Goal: Task Accomplishment & Management: Use online tool/utility

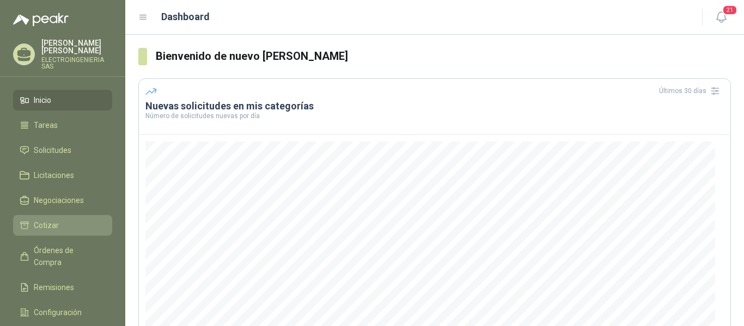
click at [48, 219] on span "Cotizar" at bounding box center [46, 225] width 25 height 12
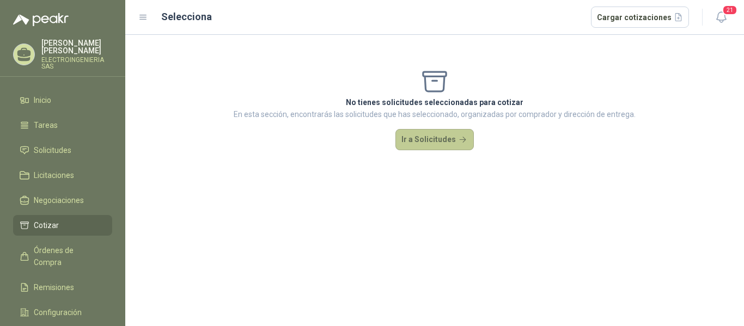
click at [425, 137] on button "Ir a Solicitudes" at bounding box center [434, 140] width 78 height 22
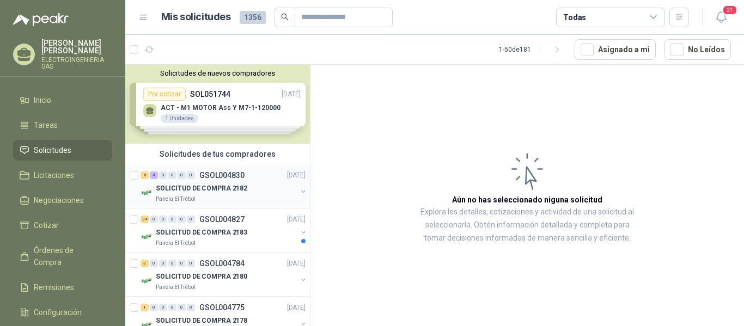
click at [232, 189] on p "SOLICITUD DE COMPRA 2182" at bounding box center [201, 188] width 91 height 10
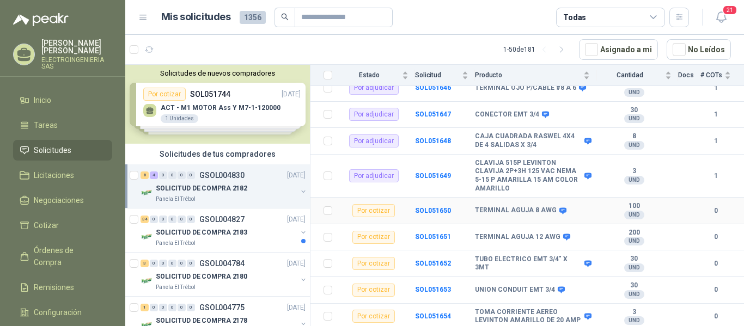
scroll to position [223, 0]
click at [428, 260] on b "SOL051652" at bounding box center [433, 264] width 36 height 8
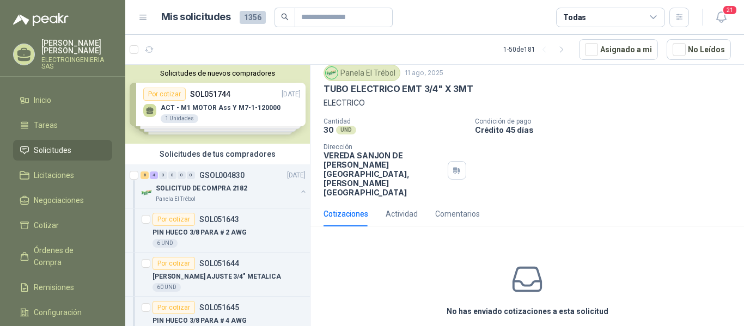
scroll to position [52, 0]
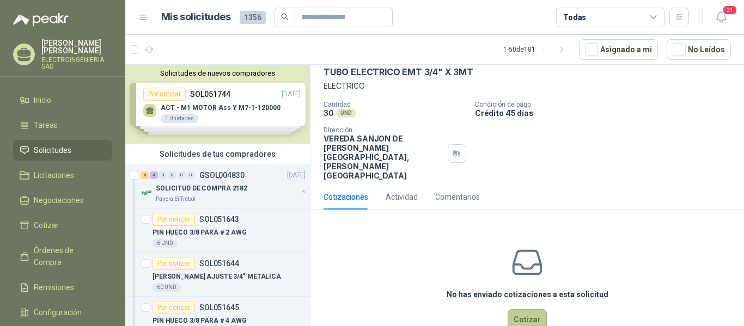
click at [528, 309] on button "Cotizar" at bounding box center [526, 319] width 39 height 21
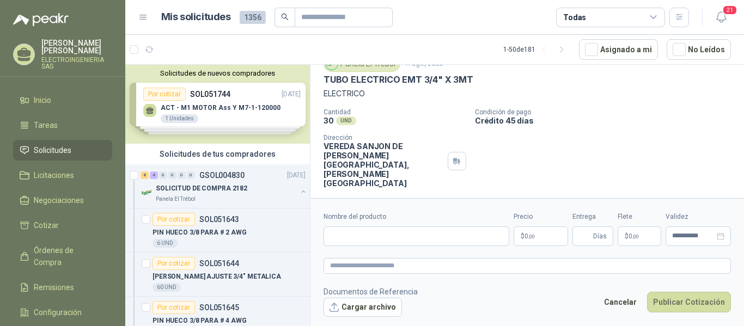
scroll to position [45, 0]
drag, startPoint x: 323, startPoint y: 79, endPoint x: 489, endPoint y: 84, distance: 165.6
click at [489, 84] on div "TUBO ELECTRICO EMT 3/4" X 3MT" at bounding box center [526, 79] width 407 height 11
copy p "TUBO ELECTRICO EMT 3/4" X 3MT"
paste input "**********"
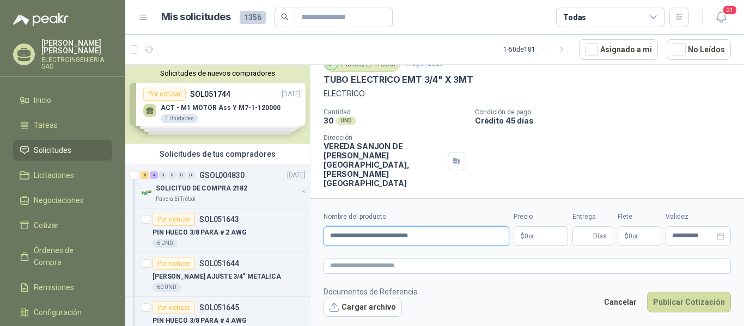
type input "**********"
click at [545, 236] on p "$ 0 ,00" at bounding box center [540, 236] width 54 height 20
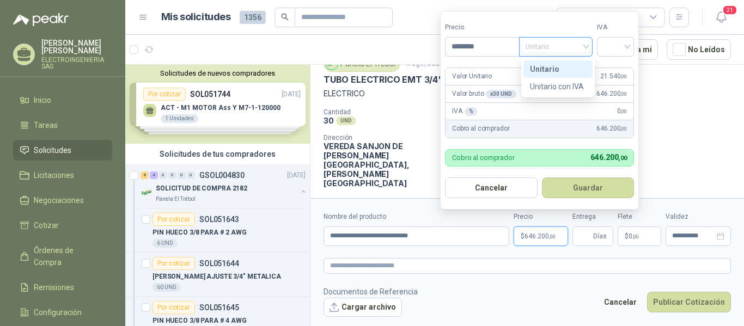
click at [585, 47] on span "Unitario" at bounding box center [555, 47] width 60 height 16
type input "********"
click at [558, 68] on div "Unitario" at bounding box center [558, 69] width 56 height 12
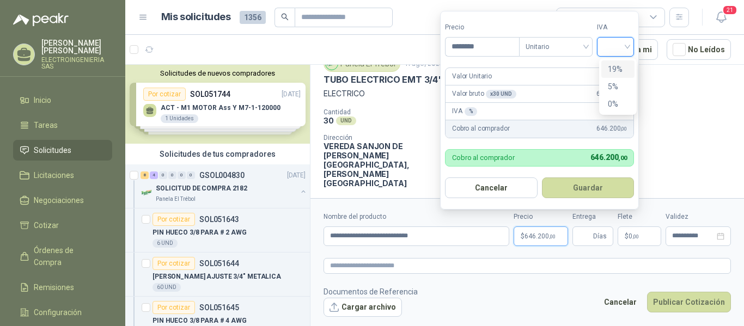
click at [626, 51] on input "search" at bounding box center [615, 46] width 24 height 16
click at [617, 71] on div "19%" at bounding box center [618, 69] width 20 height 12
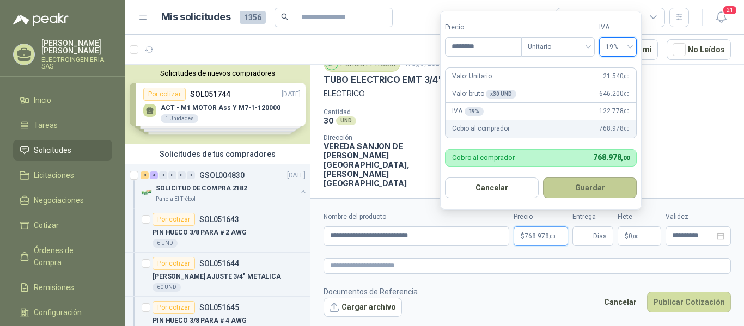
click at [595, 185] on button "Guardar" at bounding box center [590, 187] width 94 height 21
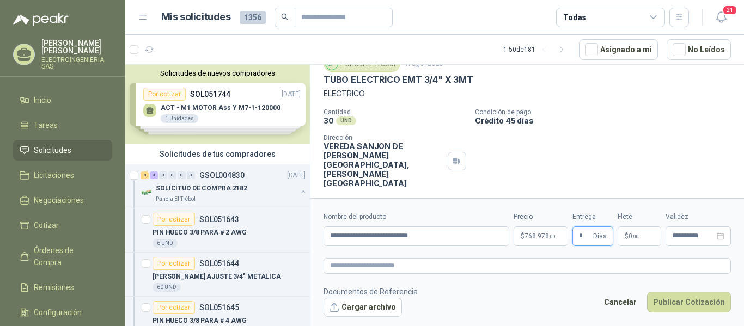
type input "*"
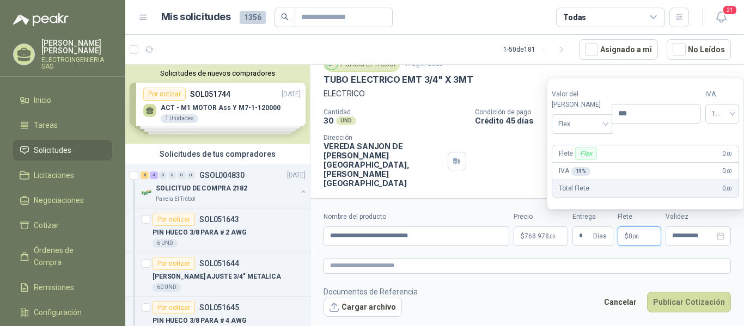
click at [654, 238] on p "$ 0 ,00" at bounding box center [639, 236] width 44 height 20
click at [602, 125] on div "Flex" at bounding box center [582, 124] width 60 height 20
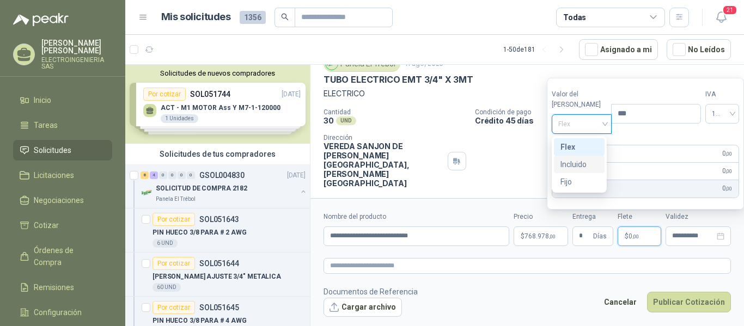
click at [578, 164] on div "Incluido" at bounding box center [579, 164] width 38 height 12
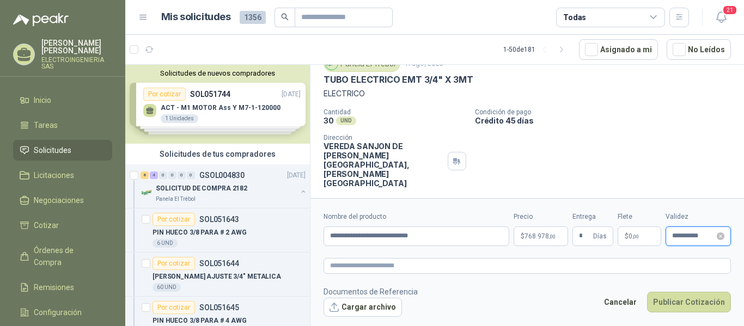
click at [703, 237] on input "**********" at bounding box center [693, 235] width 42 height 7
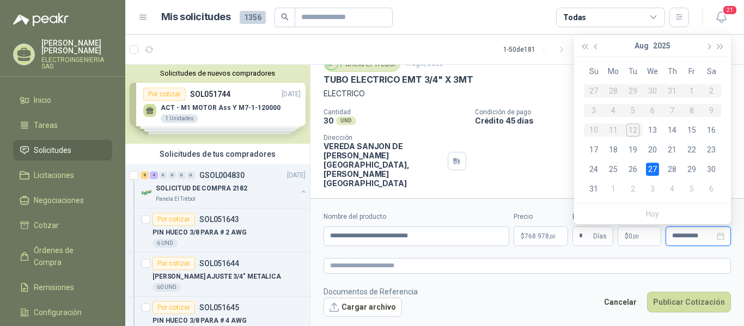
type input "**********"
click at [653, 169] on div "27" at bounding box center [652, 169] width 13 height 13
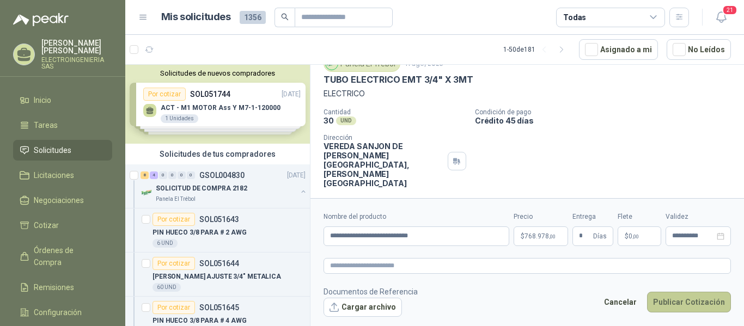
click at [691, 307] on button "Publicar Cotización" at bounding box center [689, 302] width 84 height 21
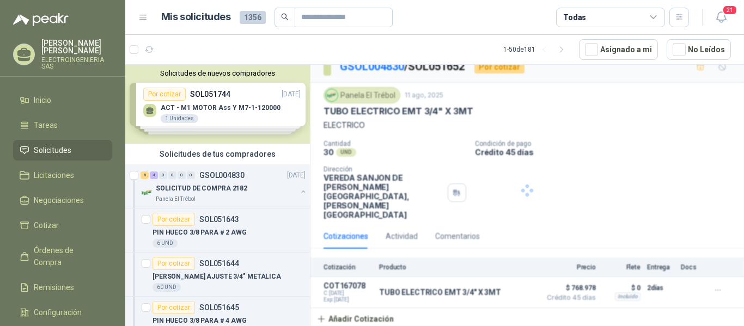
scroll to position [0, 0]
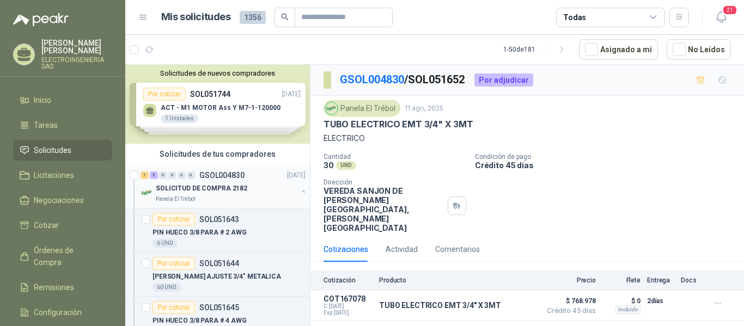
click at [215, 188] on p "SOLICITUD DE COMPRA 2182" at bounding box center [201, 188] width 91 height 10
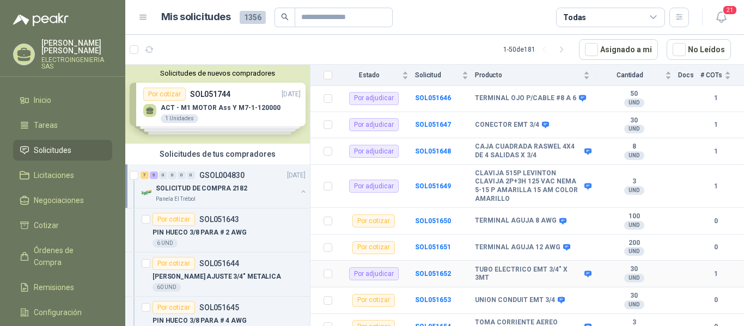
scroll to position [223, 0]
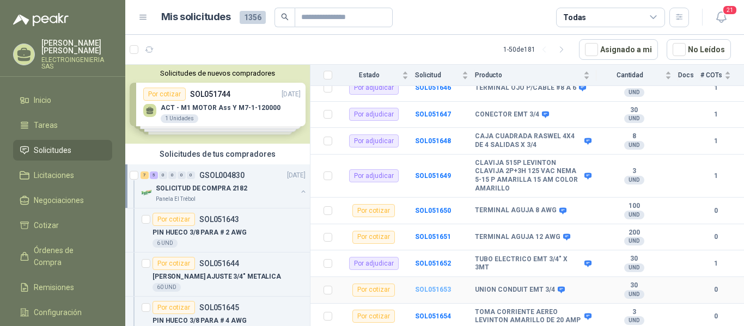
click at [438, 286] on b "SOL051653" at bounding box center [433, 290] width 36 height 8
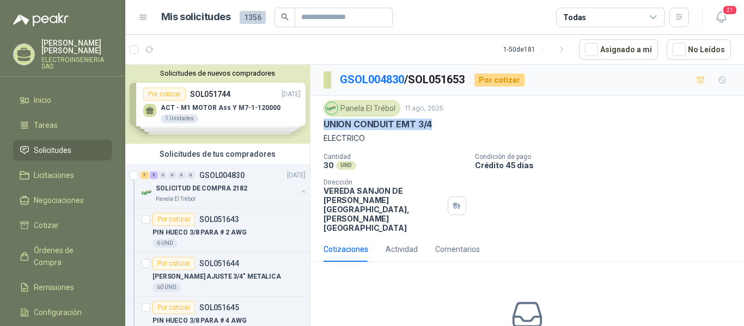
drag, startPoint x: 322, startPoint y: 127, endPoint x: 445, endPoint y: 123, distance: 123.7
click at [445, 123] on div "Panela El Trébol 11 ago, 2025 UNION CONDUIT EMT 3/4 ELECTRICO Cantidad 30 UND …" at bounding box center [526, 166] width 433 height 141
copy p "UNION CONDUIT EMT 3/4"
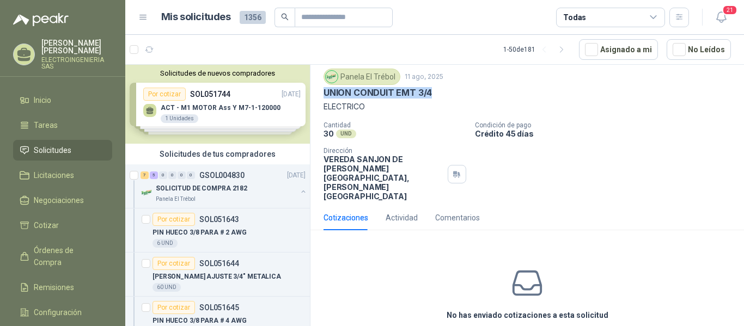
scroll to position [52, 0]
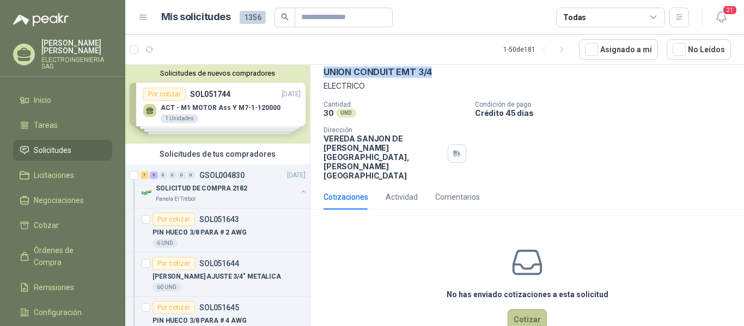
click at [525, 309] on button "Cotizar" at bounding box center [526, 319] width 39 height 21
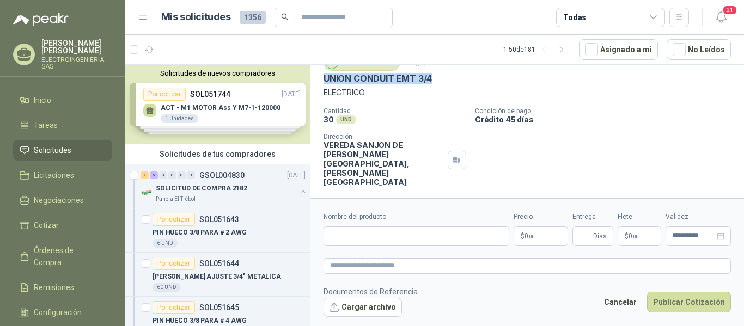
scroll to position [45, 0]
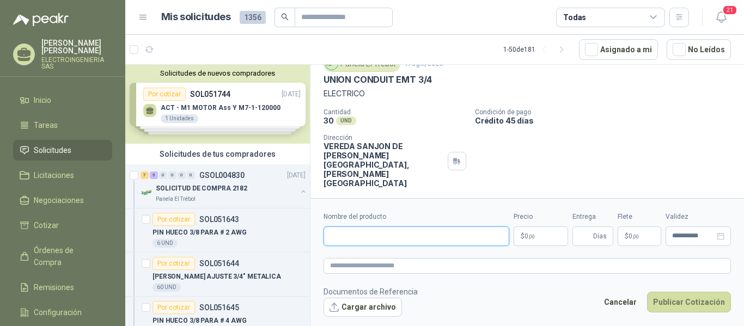
paste input "**********"
type input "**********"
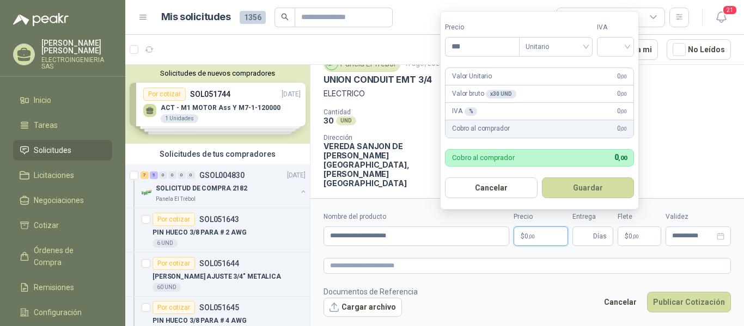
click at [543, 237] on p "$ 0 ,00" at bounding box center [540, 236] width 54 height 20
click at [561, 45] on span "Unitario" at bounding box center [555, 47] width 60 height 16
type input "*****"
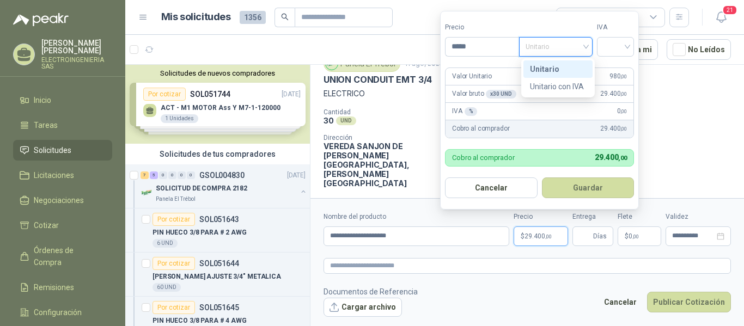
click at [550, 68] on div "Unitario" at bounding box center [558, 69] width 56 height 12
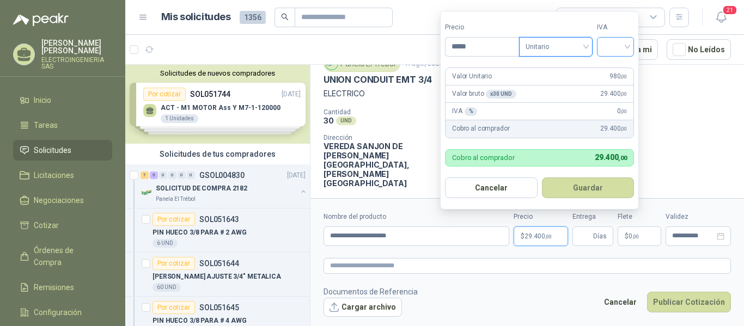
click at [626, 48] on input "search" at bounding box center [615, 46] width 24 height 16
click at [613, 69] on div "19%" at bounding box center [618, 69] width 20 height 12
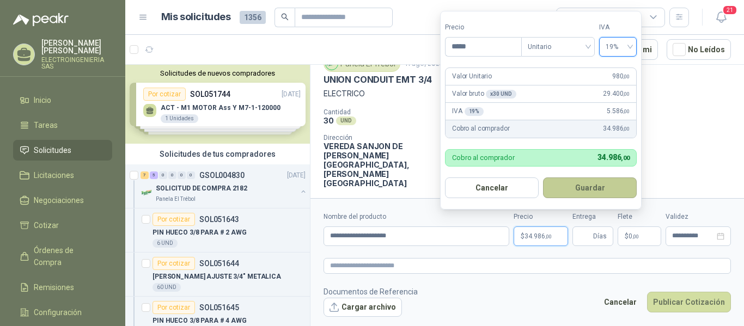
click at [596, 191] on button "Guardar" at bounding box center [590, 187] width 94 height 21
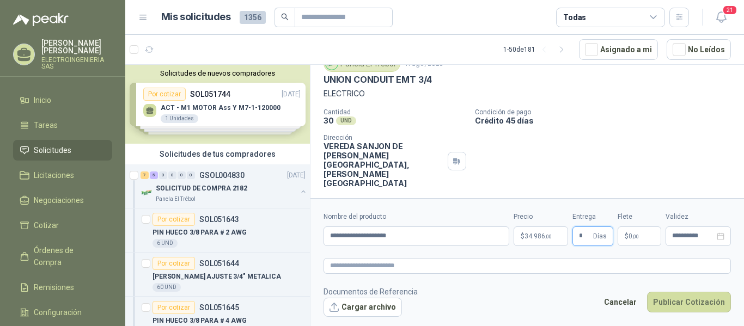
type input "*"
click at [641, 237] on p "$ 0 ,00" at bounding box center [639, 236] width 44 height 20
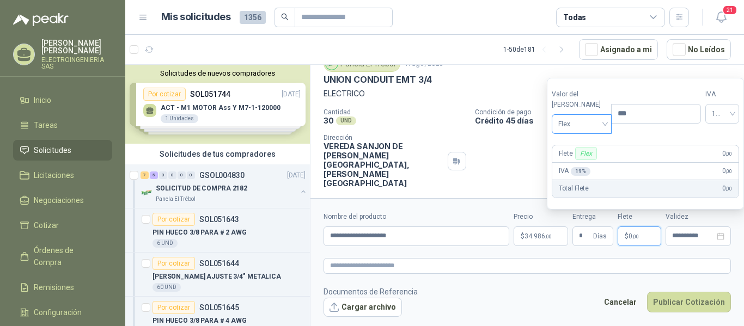
click at [600, 125] on div "Flex" at bounding box center [582, 124] width 60 height 20
click at [577, 162] on div "Incluido" at bounding box center [579, 164] width 38 height 12
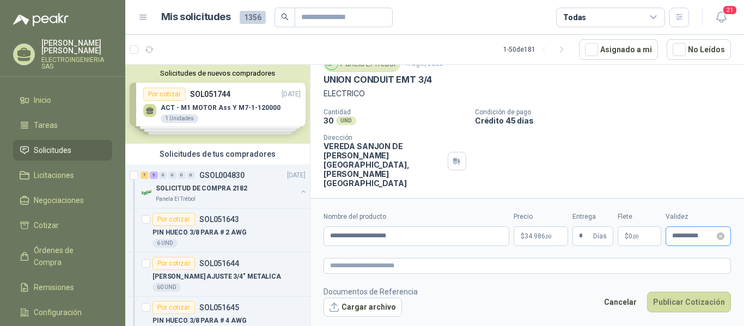
click at [696, 241] on div "**********" at bounding box center [697, 236] width 65 height 20
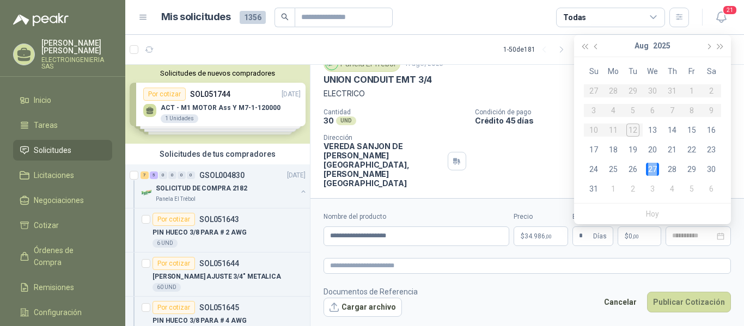
click at [657, 164] on td "27" at bounding box center [652, 170] width 20 height 20
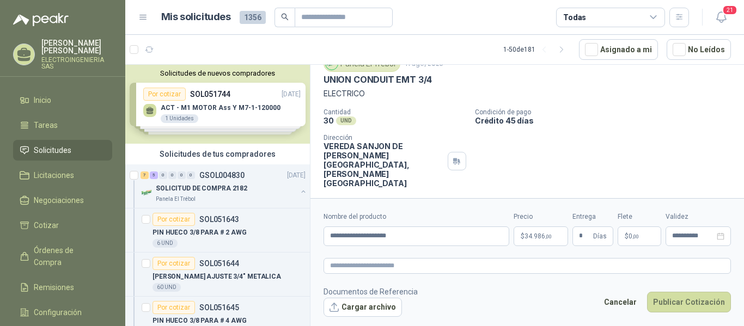
type input "**********"
click at [709, 301] on button "Publicar Cotización" at bounding box center [689, 302] width 84 height 21
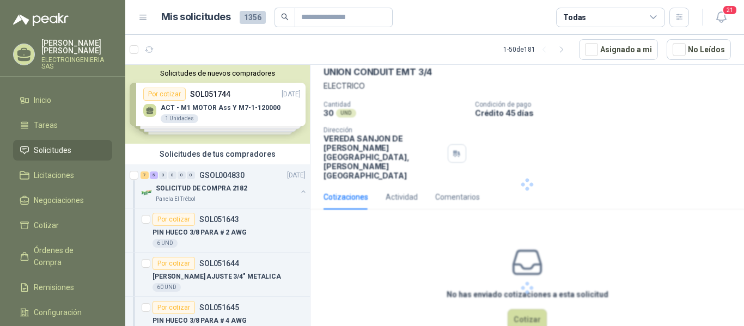
scroll to position [0, 0]
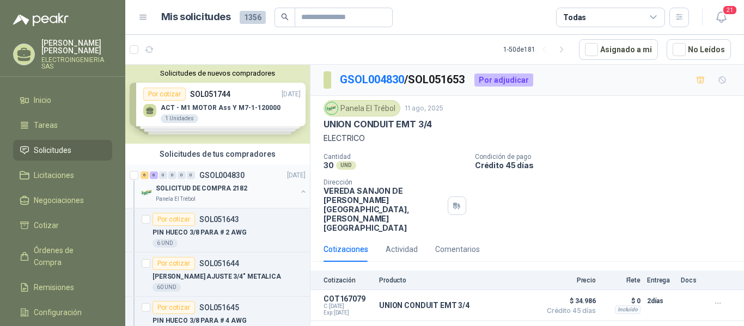
click at [238, 186] on p "SOLICITUD DE COMPRA 2182" at bounding box center [201, 188] width 91 height 10
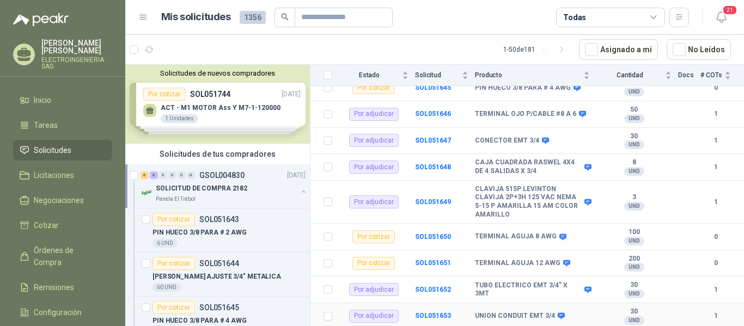
scroll to position [223, 0]
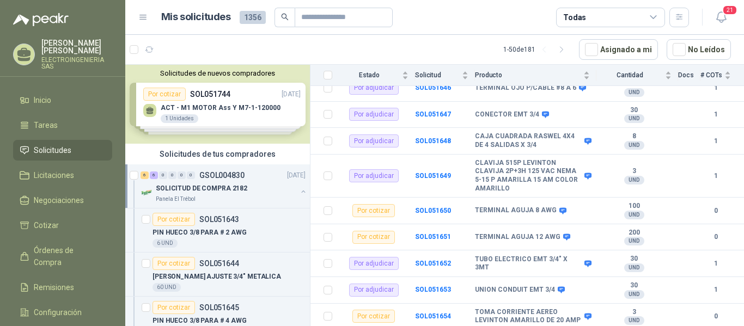
click at [220, 188] on p "SOLICITUD DE COMPRA 2182" at bounding box center [201, 188] width 91 height 10
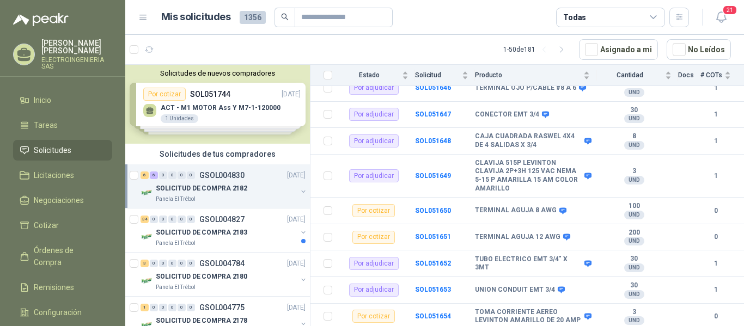
scroll to position [4, 0]
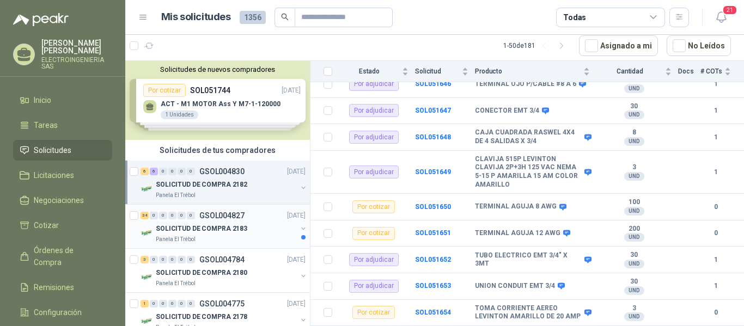
click at [206, 228] on p "SOLICITUD DE COMPRA 2183" at bounding box center [201, 229] width 91 height 10
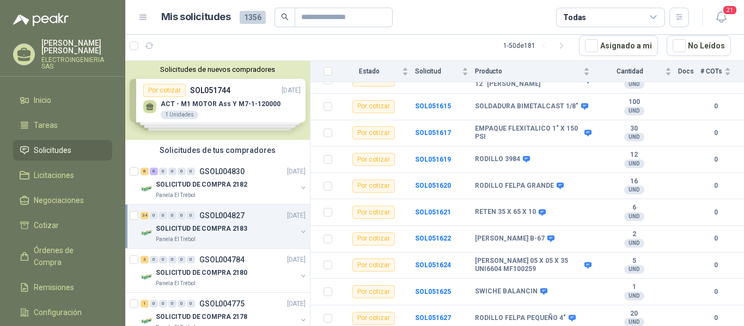
scroll to position [571, 0]
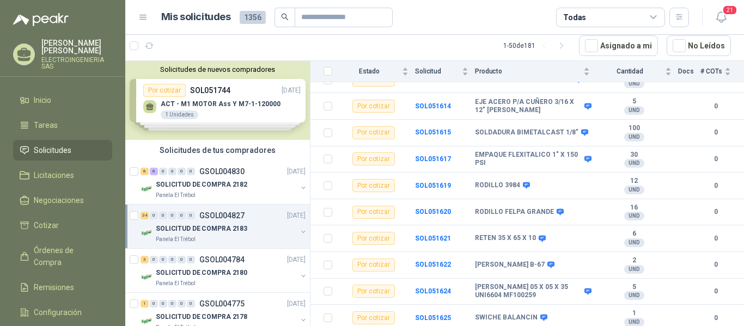
click at [211, 225] on p "SOLICITUD DE COMPRA 2183" at bounding box center [201, 229] width 91 height 10
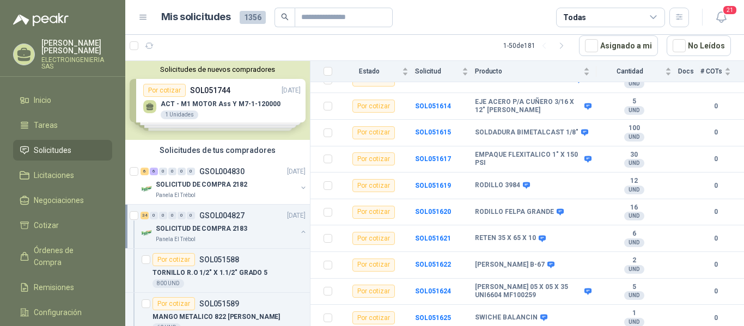
click at [218, 231] on p "SOLICITUD DE COMPRA 2183" at bounding box center [201, 229] width 91 height 10
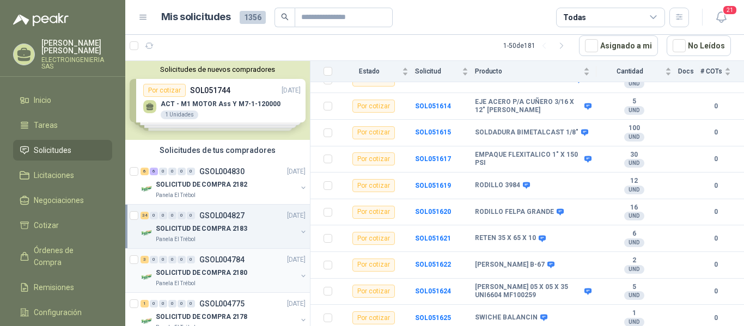
click at [213, 273] on p "SOLICITUD DE COMPRA 2180" at bounding box center [201, 273] width 91 height 10
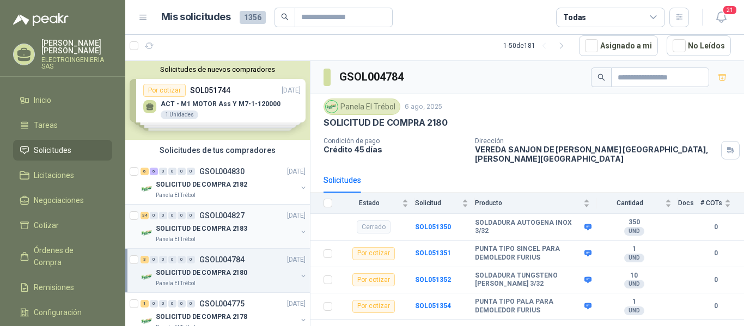
click at [223, 226] on p "SOLICITUD DE COMPRA 2183" at bounding box center [201, 229] width 91 height 10
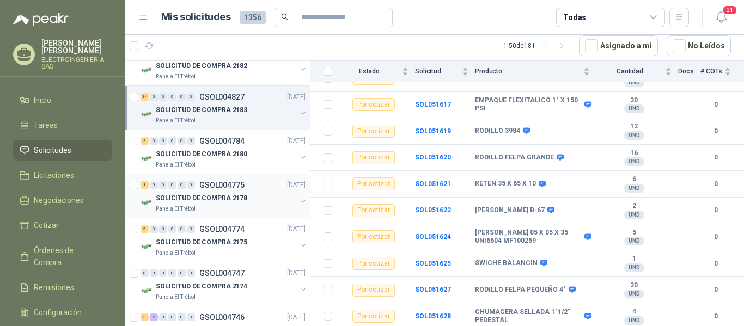
scroll to position [163, 0]
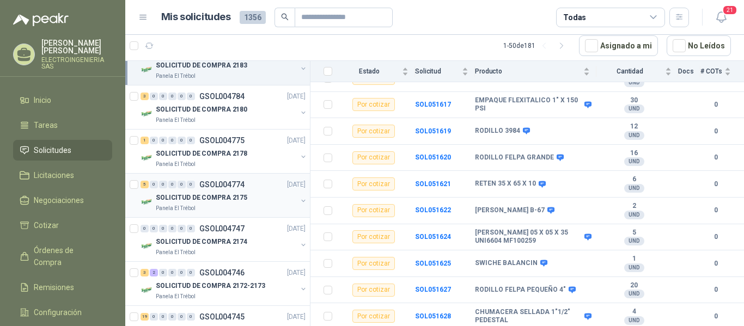
click at [223, 198] on p "SOLICITUD DE COMPRA 2175" at bounding box center [201, 198] width 91 height 10
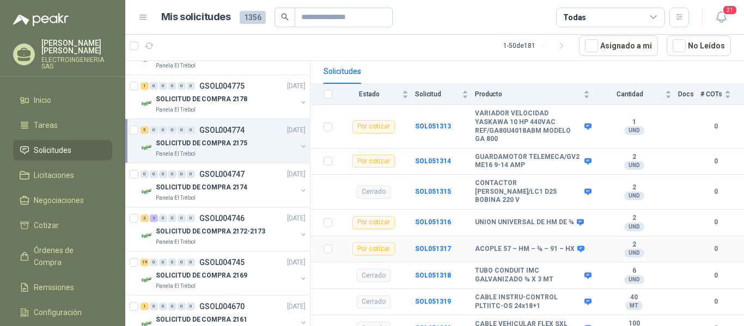
scroll to position [162, 0]
